Goal: Communication & Community: Answer question/provide support

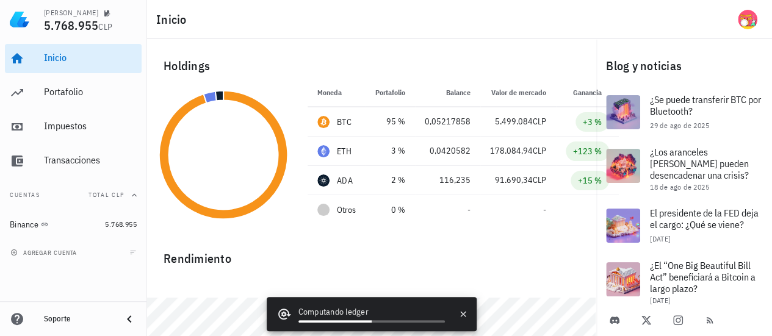
click at [87, 325] on div "Soporte" at bounding box center [78, 319] width 68 height 20
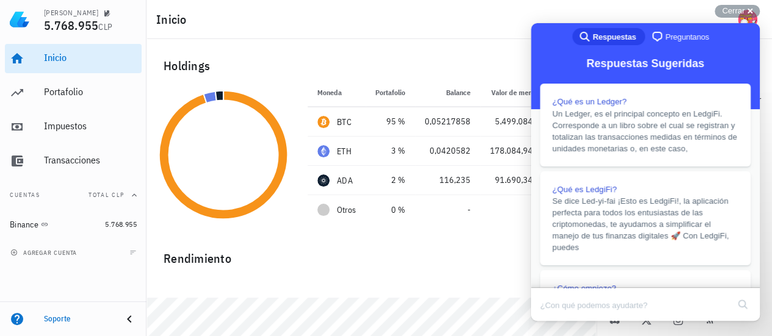
click at [681, 36] on span "Preguntanos" at bounding box center [687, 37] width 44 height 12
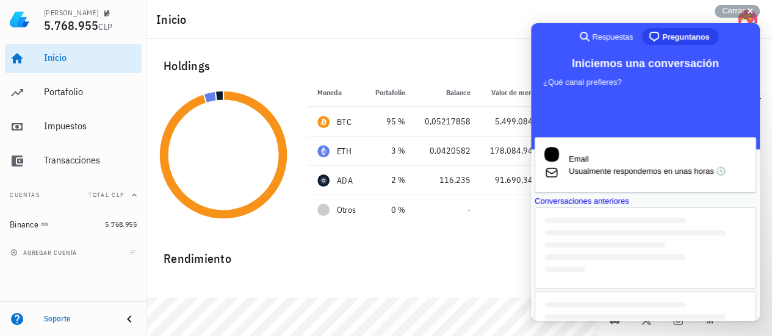
scroll to position [61, 0]
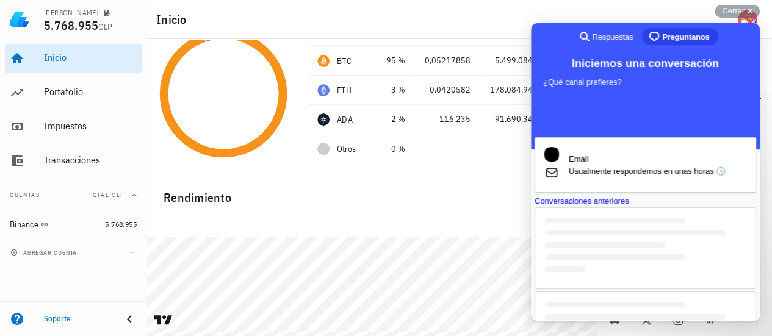
click at [649, 207] on div "Conversaciones anteriores" at bounding box center [644, 201] width 221 height 12
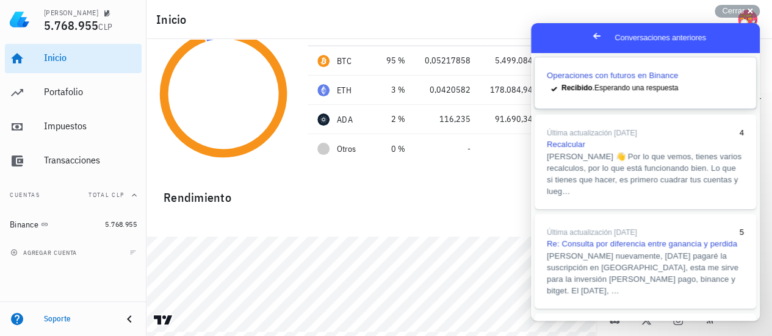
click at [639, 86] on link "Operaciones con futuros en Binance checkmark Recibido . Esperando una respuesta" at bounding box center [644, 82] width 221 height 51
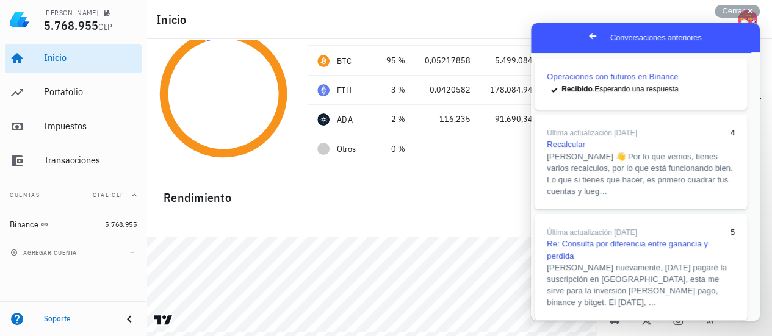
type textarea "Por favor si me aclaran mi duda se los agradezco. [GEOGRAPHIC_DATA]"
click at [432, 192] on div "Rendimiento" at bounding box center [371, 192] width 435 height 29
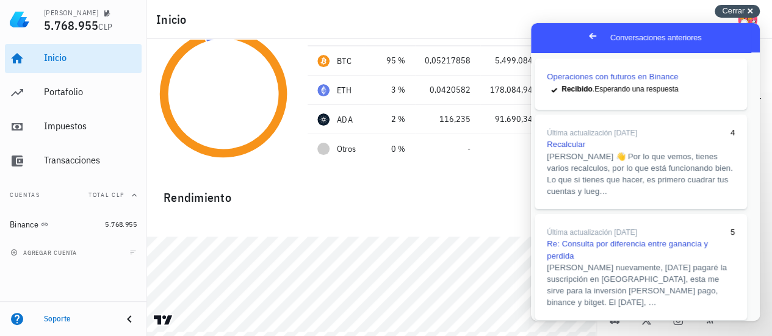
click at [722, 12] on span "Cerrar" at bounding box center [733, 10] width 23 height 9
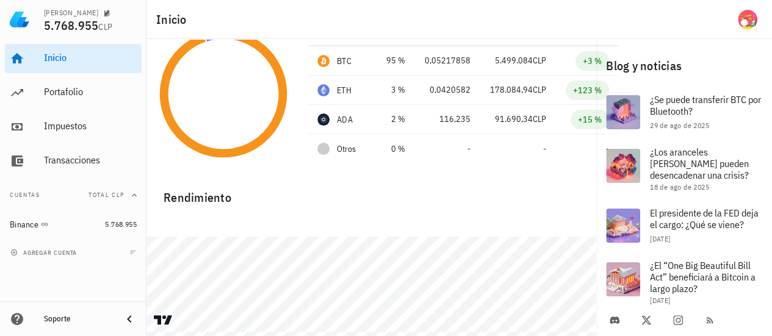
click at [264, 218] on div at bounding box center [371, 221] width 450 height 29
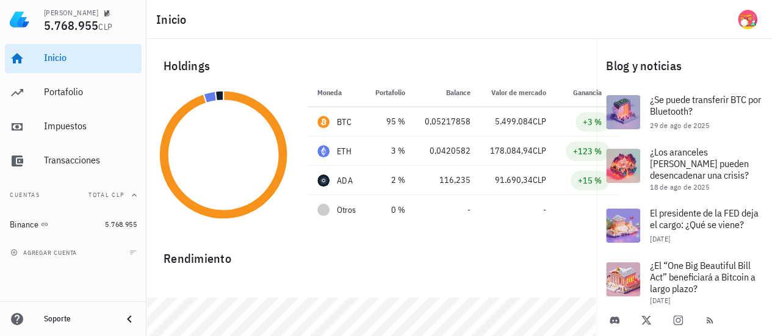
scroll to position [61, 0]
